Goal: Entertainment & Leisure: Consume media (video, audio)

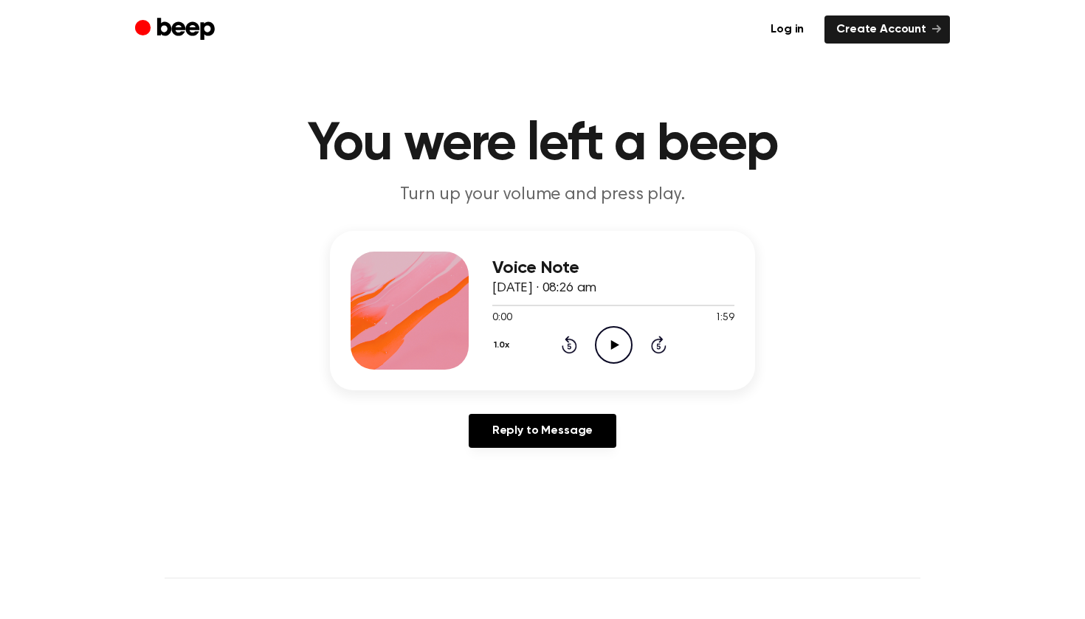
click at [619, 340] on icon "Play Audio" at bounding box center [614, 345] width 38 height 38
click at [572, 343] on icon "Rewind 5 seconds" at bounding box center [569, 344] width 16 height 19
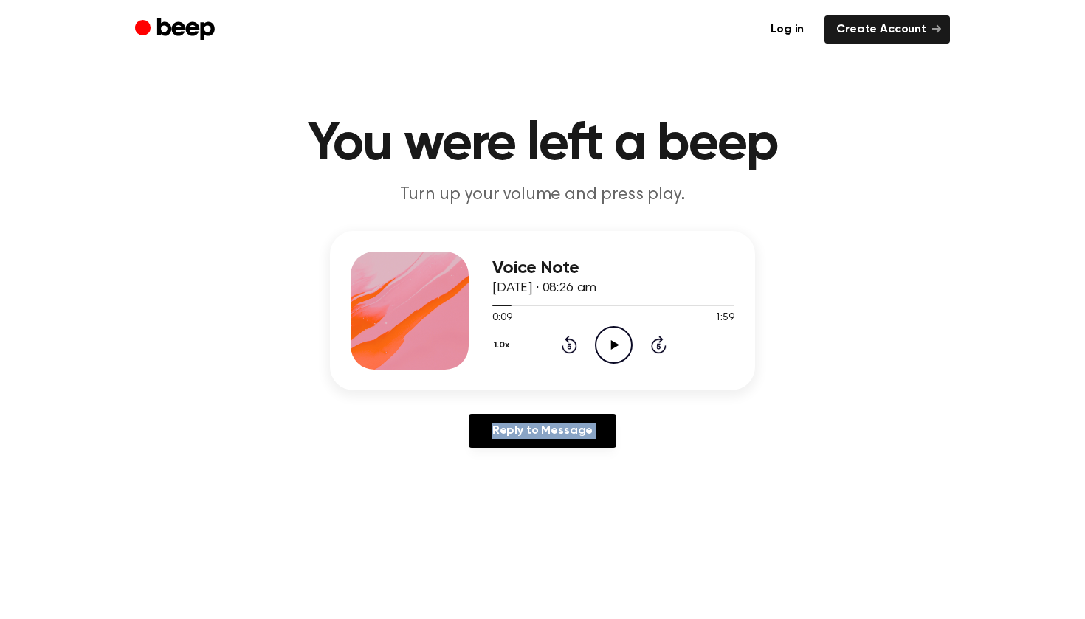
click at [572, 343] on icon "Rewind 5 seconds" at bounding box center [569, 344] width 16 height 19
click at [810, 347] on div "Voice Note [DATE] · 08:26 am 0:00 1:59 Your browser does not support the [objec…" at bounding box center [543, 345] width 1050 height 229
click at [805, 356] on div "Voice Note [DATE] · 08:26 am 0:00 1:59 Your browser does not support the [objec…" at bounding box center [543, 345] width 1050 height 229
click at [775, 403] on div "Voice Note [DATE] · 08:26 am 0:00 1:59 Your browser does not support the [objec…" at bounding box center [543, 345] width 1050 height 229
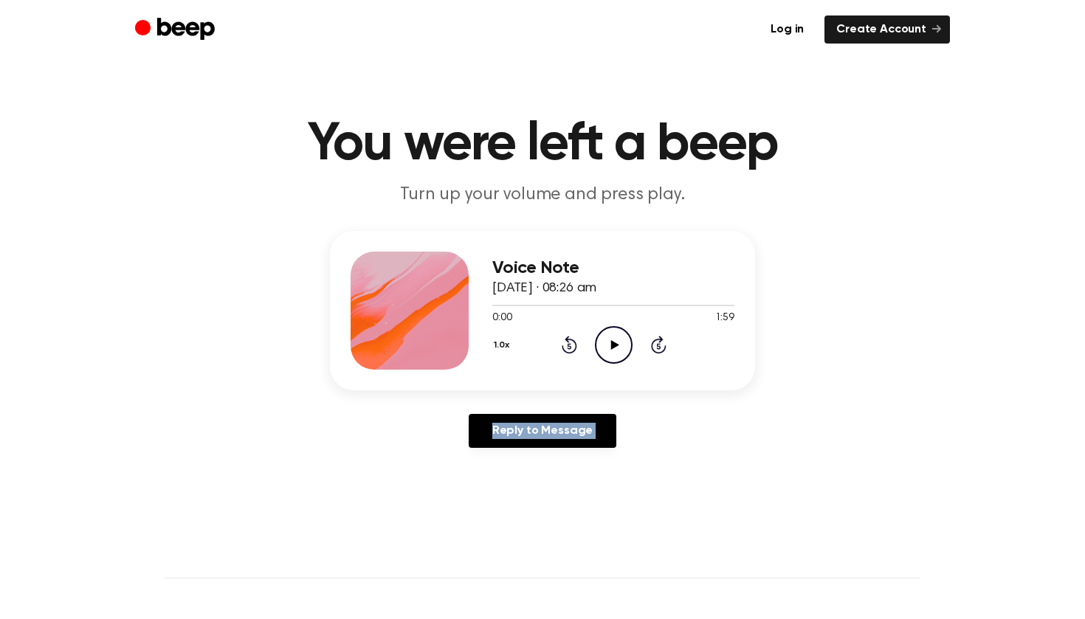
click at [631, 440] on div "Reply to Message" at bounding box center [542, 437] width 425 height 46
click at [614, 346] on icon at bounding box center [615, 345] width 8 height 10
click at [611, 341] on icon "Play Audio" at bounding box center [614, 345] width 38 height 38
click at [557, 335] on div "1.0x Rewind 5 seconds Play Audio Skip 5 seconds" at bounding box center [613, 345] width 242 height 38
click at [568, 339] on icon at bounding box center [570, 345] width 16 height 18
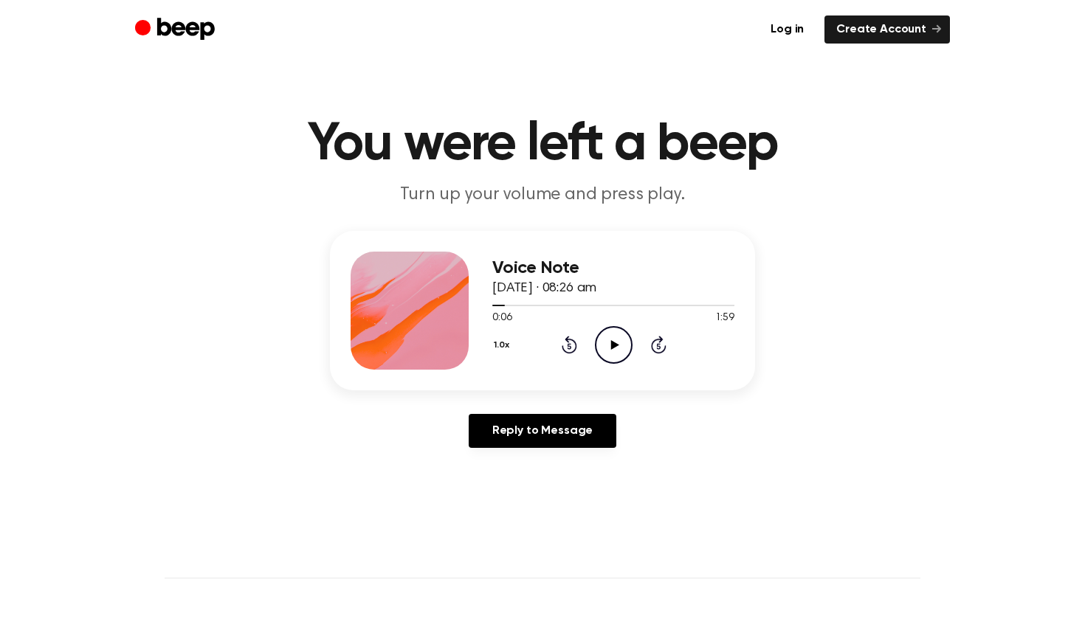
click at [605, 338] on icon "Play Audio" at bounding box center [614, 345] width 38 height 38
click at [605, 338] on icon "Pause Audio" at bounding box center [614, 345] width 38 height 38
click at [605, 337] on icon "Play Audio" at bounding box center [614, 345] width 38 height 38
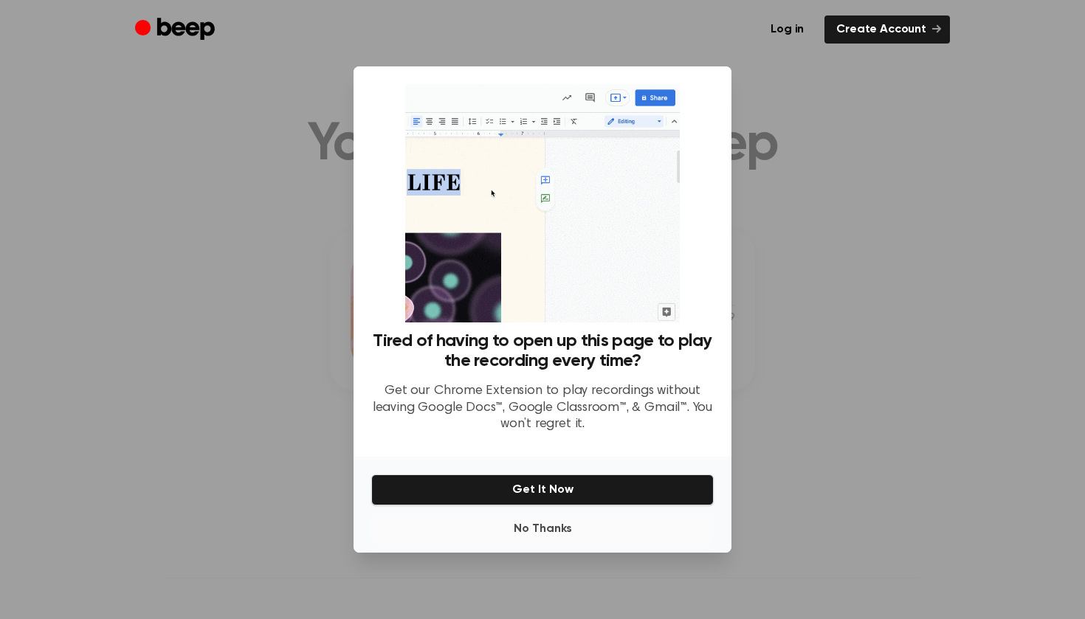
click at [541, 531] on button "No Thanks" at bounding box center [542, 530] width 343 height 30
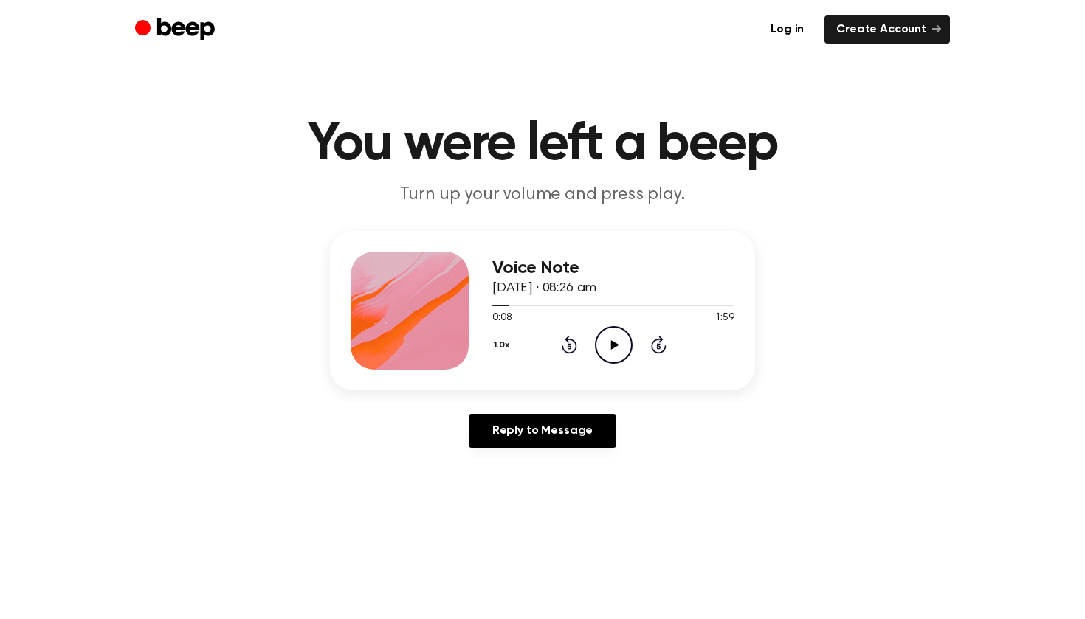
click at [612, 354] on icon "Play Audio" at bounding box center [614, 345] width 38 height 38
click at [612, 354] on icon "Pause Audio" at bounding box center [614, 345] width 38 height 38
click at [572, 347] on icon "Rewind 5 seconds" at bounding box center [569, 344] width 16 height 19
click at [568, 351] on icon "Rewind 5 seconds" at bounding box center [569, 344] width 16 height 19
click at [576, 342] on icon "Rewind 5 seconds" at bounding box center [569, 344] width 16 height 19
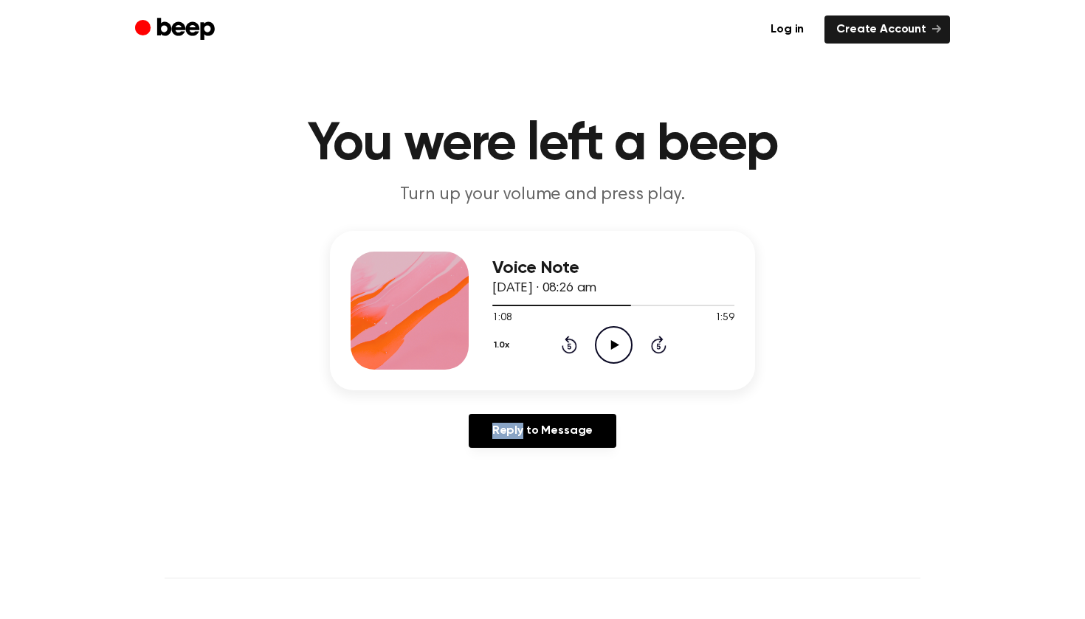
click at [576, 342] on icon "Rewind 5 seconds" at bounding box center [569, 344] width 16 height 19
click at [709, 400] on div "Voice Note [DATE] · 08:26 am 1:04 1:59 Your browser does not support the [objec…" at bounding box center [543, 345] width 1050 height 229
click at [568, 335] on icon "Rewind 5 seconds" at bounding box center [569, 344] width 16 height 19
click at [599, 401] on div "Voice Note [DATE] · 08:26 am 0:59 1:59 Your browser does not support the [objec…" at bounding box center [543, 345] width 1050 height 229
click at [583, 467] on main "You were left a beep Turn up your volume and press play. Voice Note [DATE] · 08…" at bounding box center [542, 455] width 1085 height 910
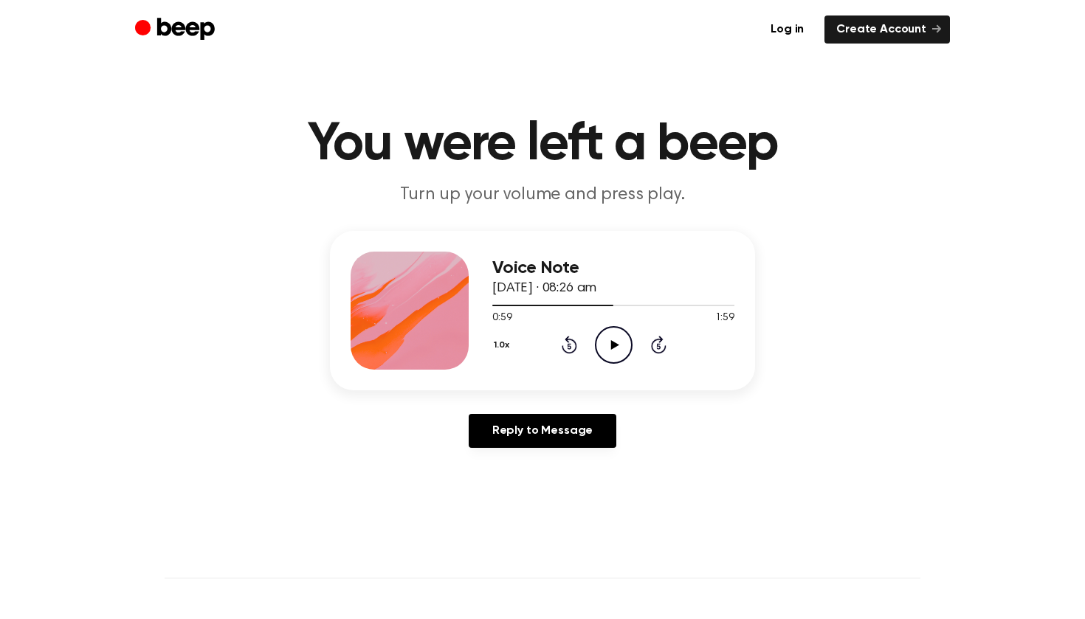
click at [619, 348] on icon "Play Audio" at bounding box center [614, 345] width 38 height 38
click at [572, 348] on icon "Rewind 5 seconds" at bounding box center [569, 344] width 16 height 19
click at [589, 389] on div "Voice Note [DATE] · 08:26 am 1:01 1:59 Your browser does not support the [objec…" at bounding box center [542, 310] width 425 height 159
click at [566, 336] on icon "Rewind 5 seconds" at bounding box center [569, 344] width 16 height 19
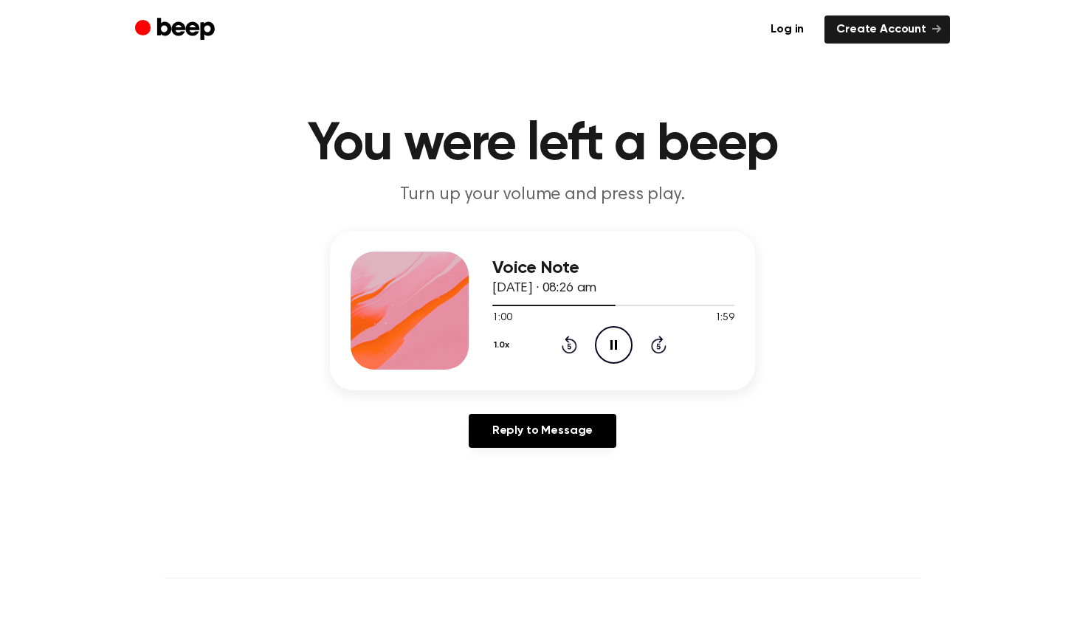
click at [568, 346] on icon at bounding box center [569, 347] width 4 height 6
click at [574, 348] on icon "Rewind 5 seconds" at bounding box center [569, 344] width 16 height 19
click at [616, 347] on icon "Play Audio" at bounding box center [614, 345] width 38 height 38
click at [616, 348] on icon at bounding box center [614, 345] width 7 height 10
